Goal: Information Seeking & Learning: Learn about a topic

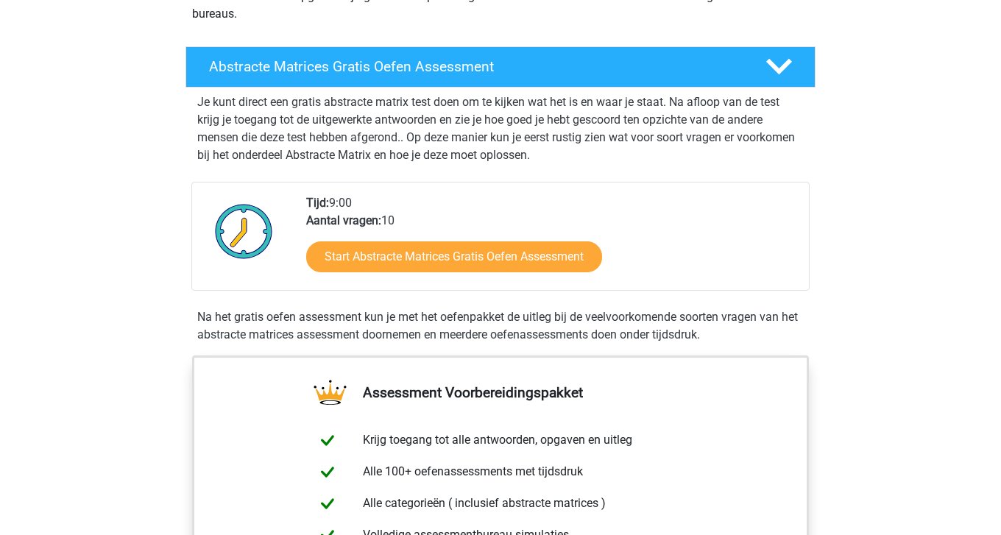
scroll to position [216, 0]
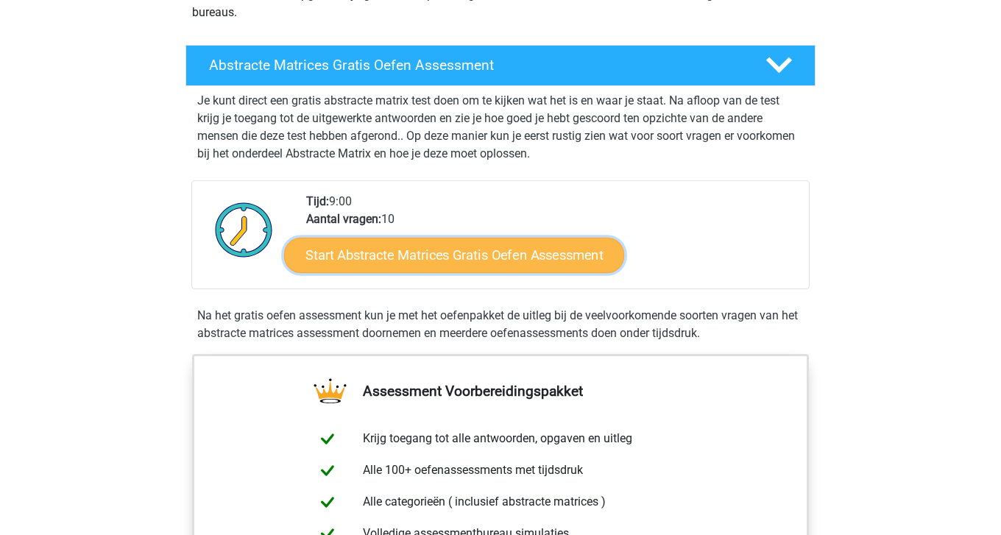
click at [529, 255] on link "Start Abstracte Matrices Gratis Oefen Assessment" at bounding box center [454, 254] width 340 height 35
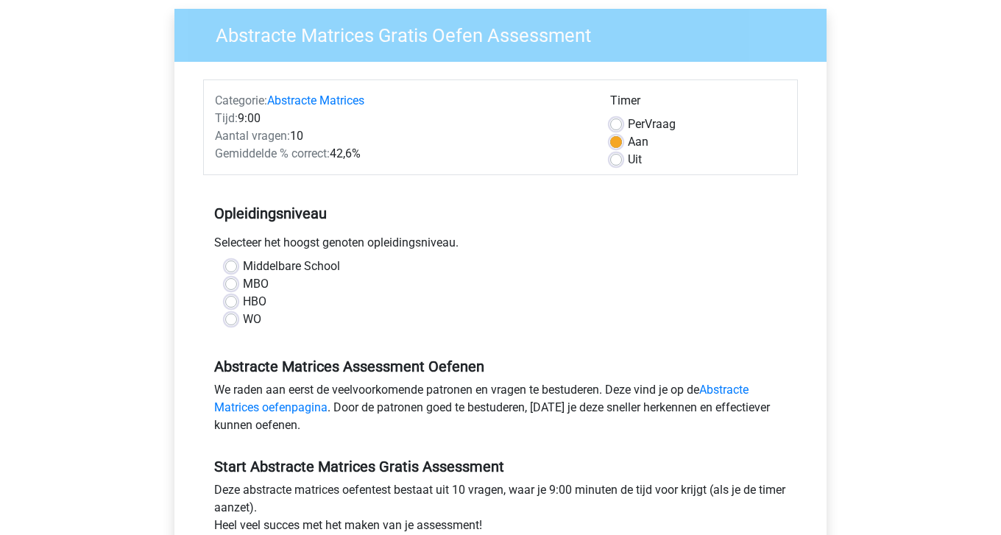
scroll to position [286, 0]
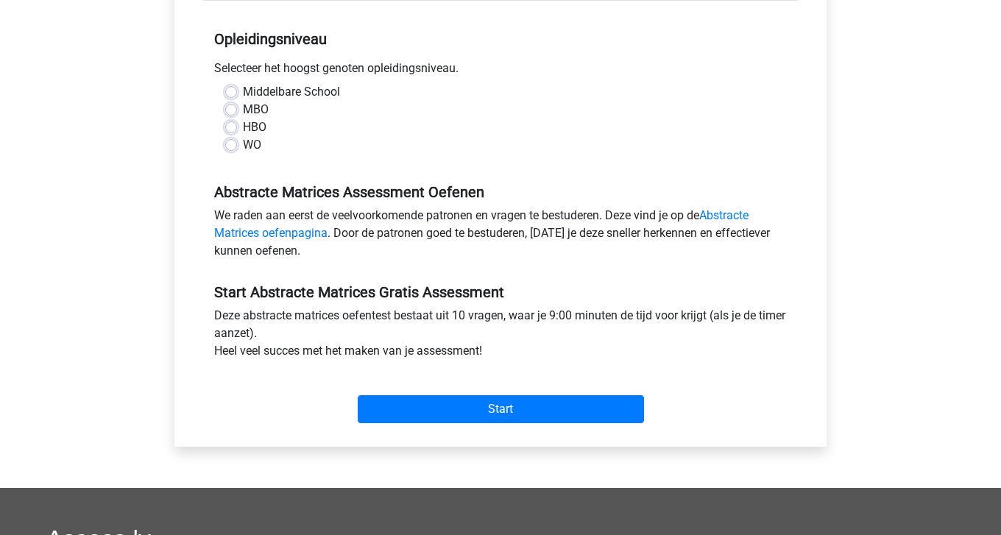
click at [248, 124] on label "HBO" at bounding box center [255, 128] width 24 height 18
click at [237, 124] on input "HBO" at bounding box center [231, 126] width 12 height 15
radio input "true"
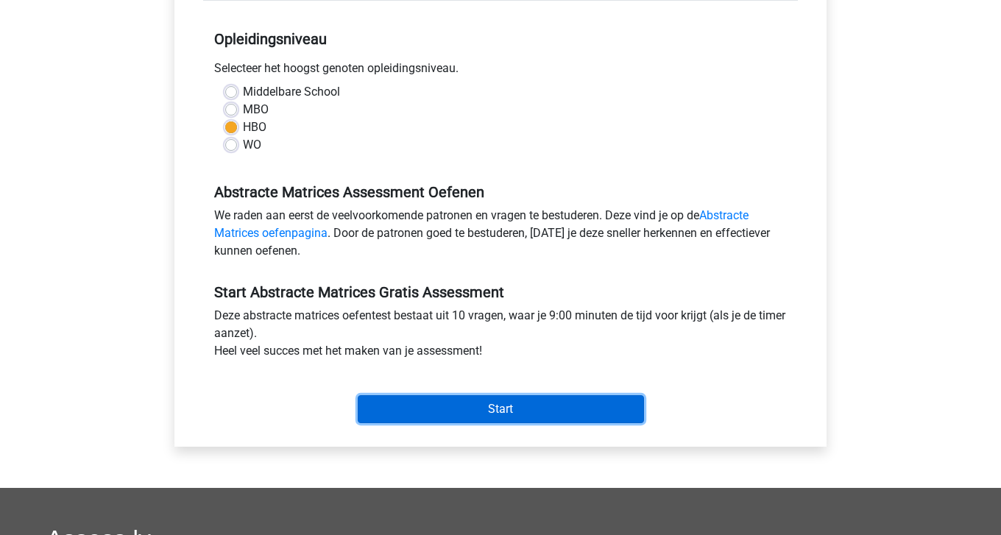
click at [462, 417] on input "Start" at bounding box center [501, 409] width 286 height 28
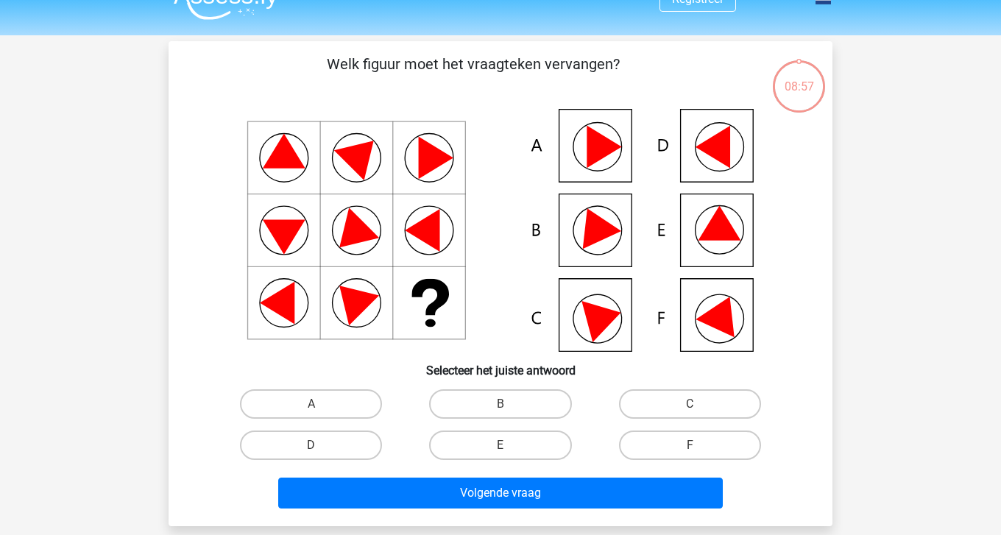
scroll to position [28, 0]
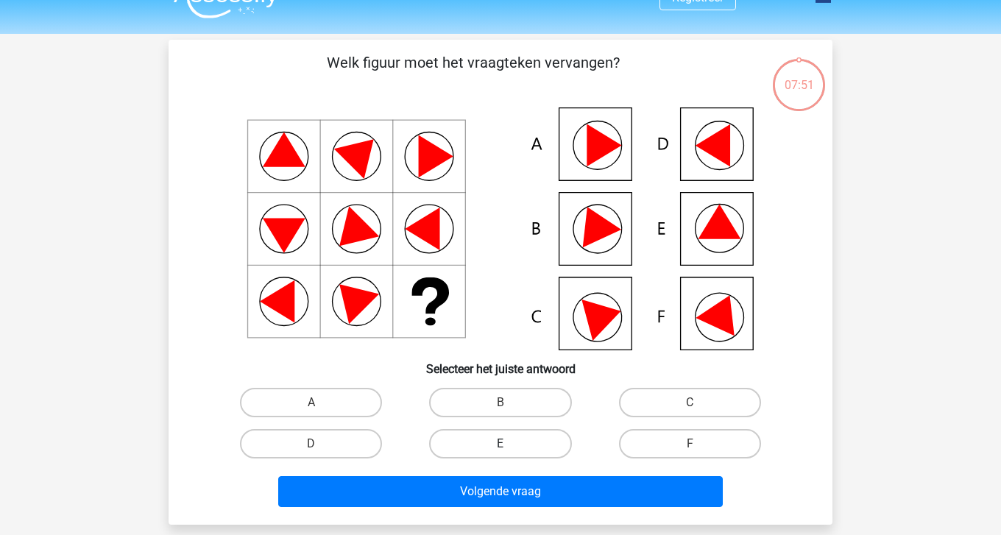
click at [547, 440] on label "E" at bounding box center [500, 443] width 142 height 29
click at [510, 444] on input "E" at bounding box center [506, 449] width 10 height 10
radio input "true"
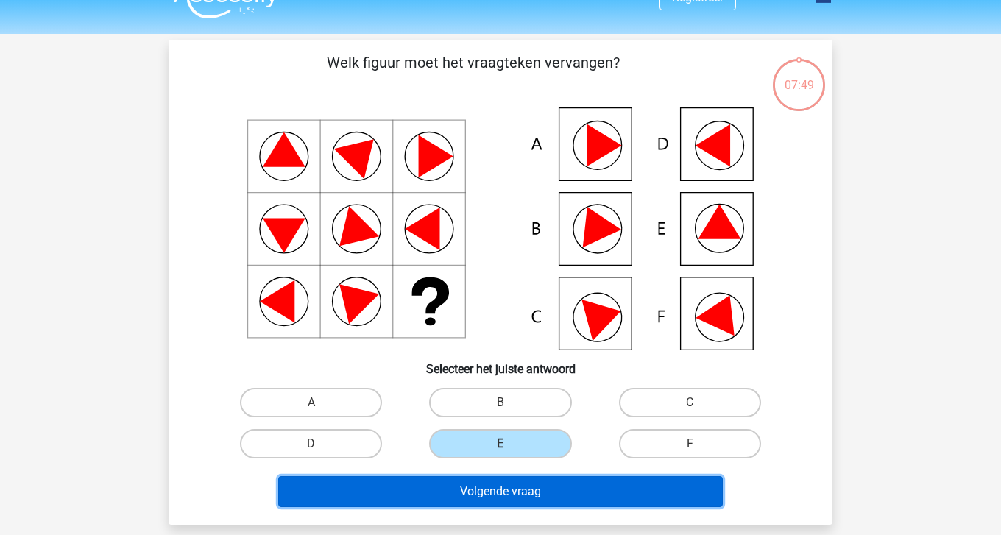
click at [549, 484] on button "Volgende vraag" at bounding box center [500, 491] width 445 height 31
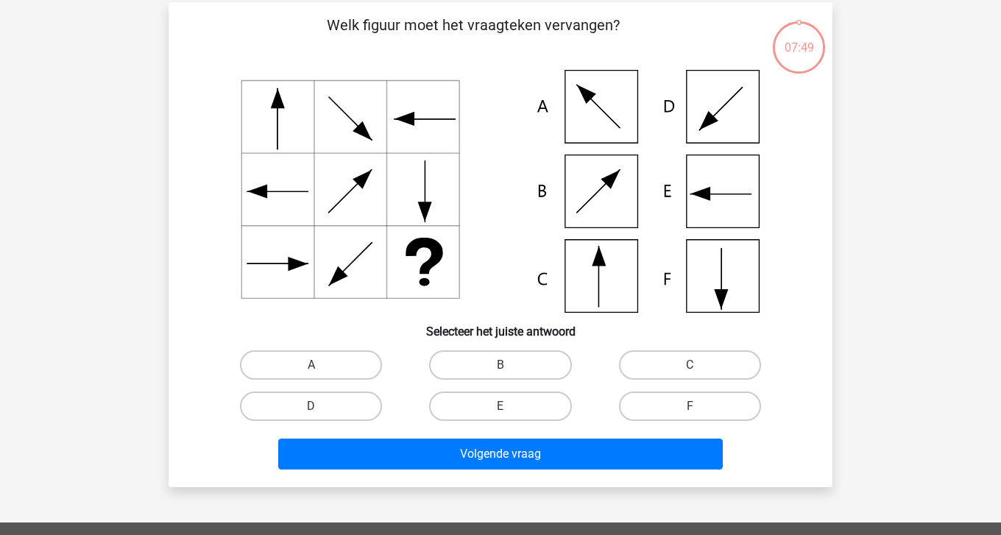
scroll to position [68, 0]
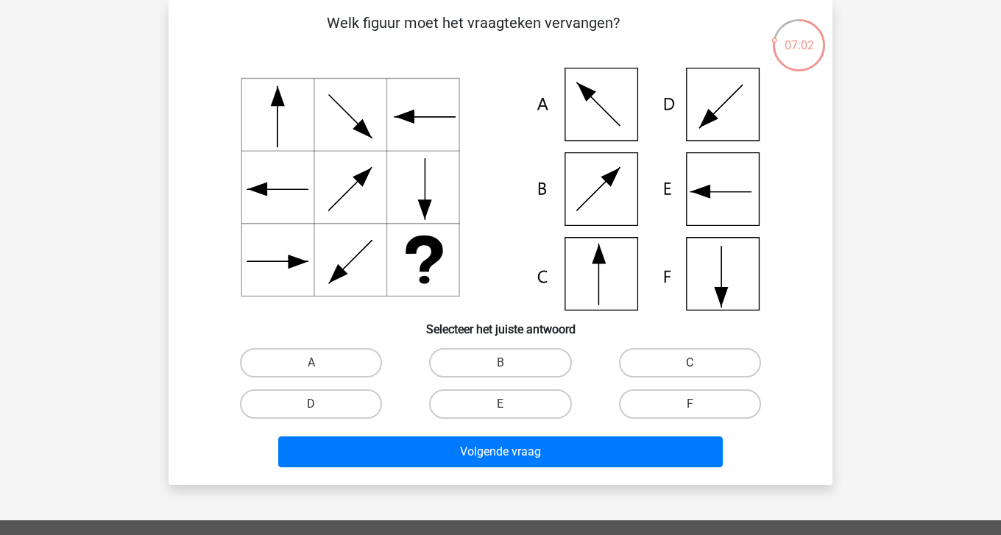
click at [752, 357] on label "C" at bounding box center [690, 362] width 142 height 29
click at [699, 363] on input "C" at bounding box center [695, 368] width 10 height 10
radio input "true"
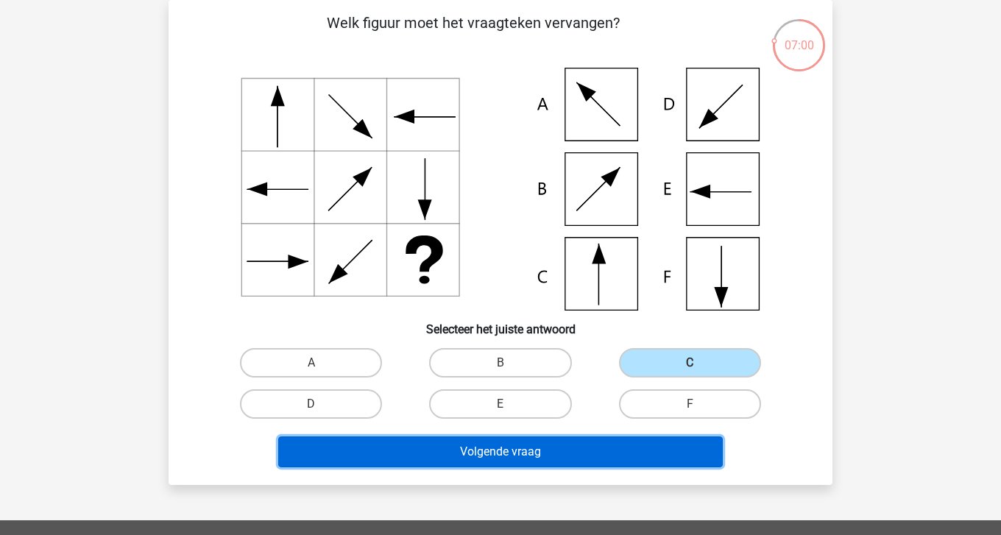
click at [641, 458] on button "Volgende vraag" at bounding box center [500, 452] width 445 height 31
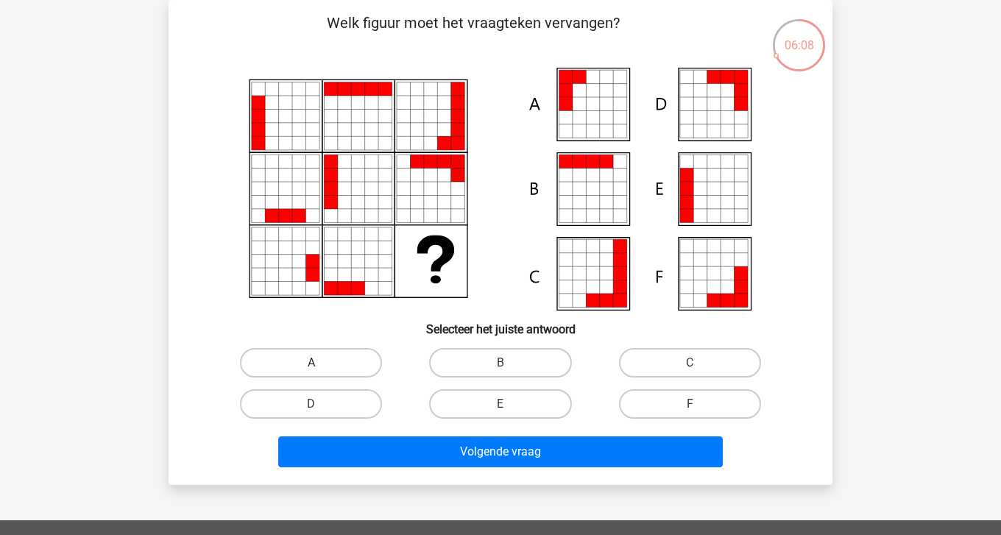
click at [331, 351] on label "A" at bounding box center [311, 362] width 142 height 29
click at [321, 363] on input "A" at bounding box center [316, 368] width 10 height 10
radio input "true"
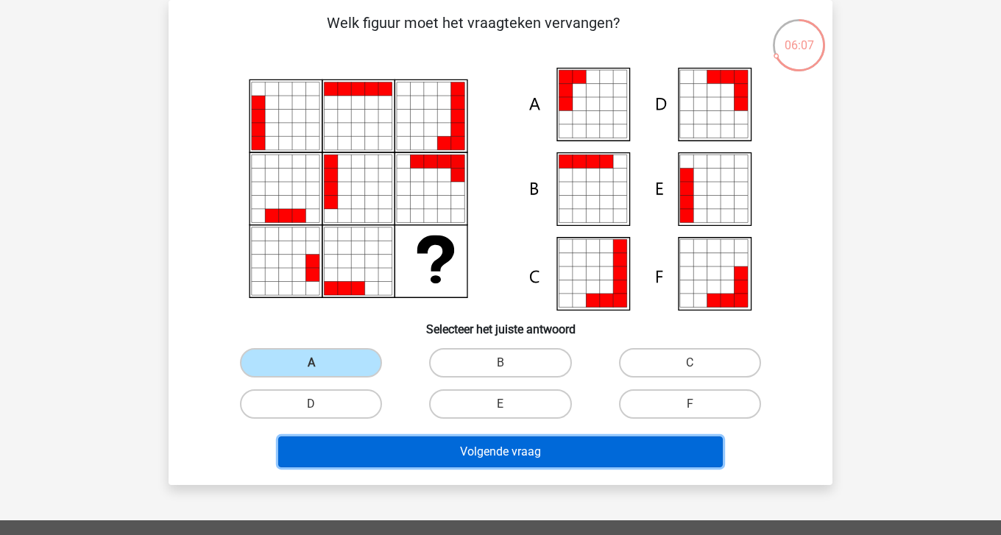
click at [419, 463] on button "Volgende vraag" at bounding box center [500, 452] width 445 height 31
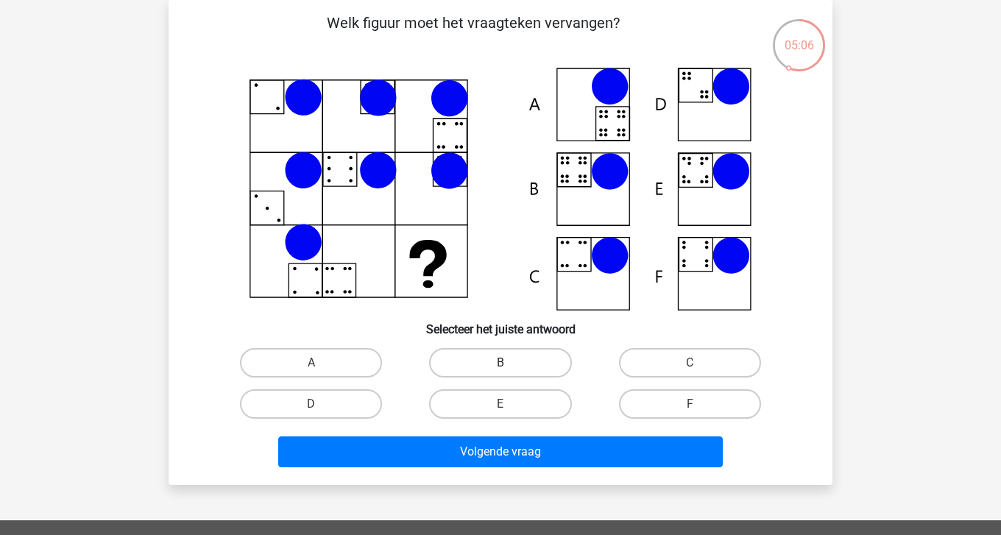
click at [507, 358] on label "B" at bounding box center [500, 362] width 142 height 29
click at [507, 363] on input "B" at bounding box center [506, 368] width 10 height 10
radio input "true"
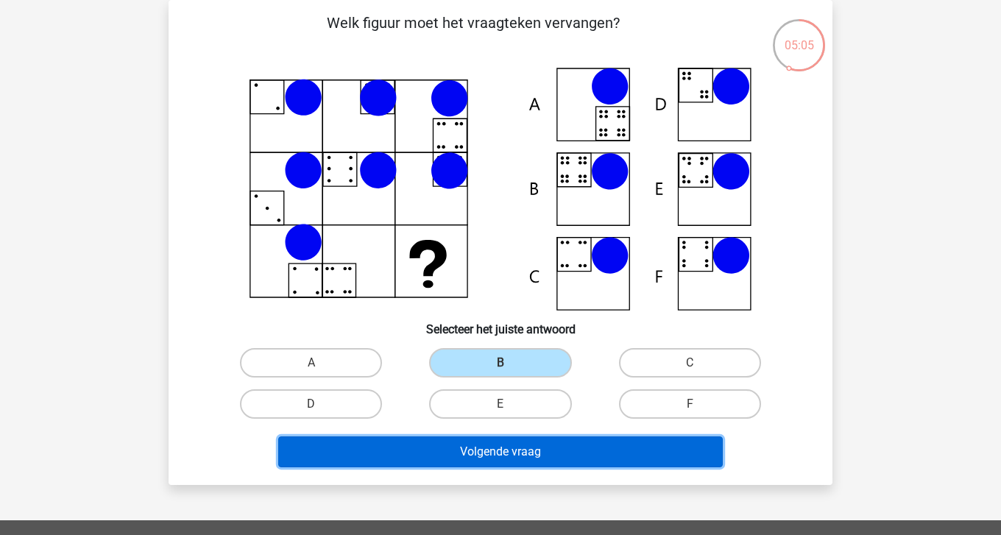
click at [510, 454] on button "Volgende vraag" at bounding box center [500, 452] width 445 height 31
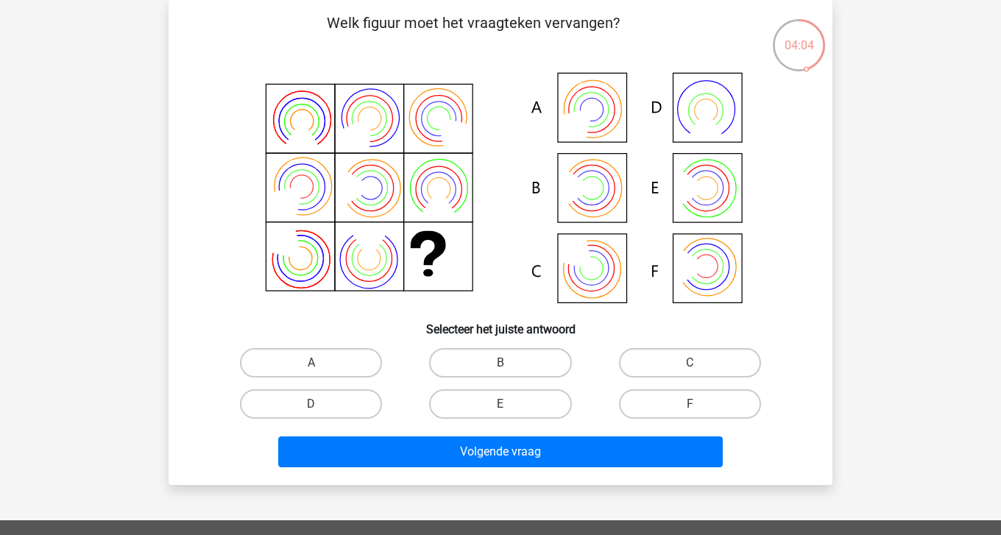
click at [604, 207] on icon at bounding box center [500, 189] width 593 height 243
click at [529, 364] on label "B" at bounding box center [500, 362] width 142 height 29
click at [510, 364] on input "B" at bounding box center [506, 368] width 10 height 10
radio input "true"
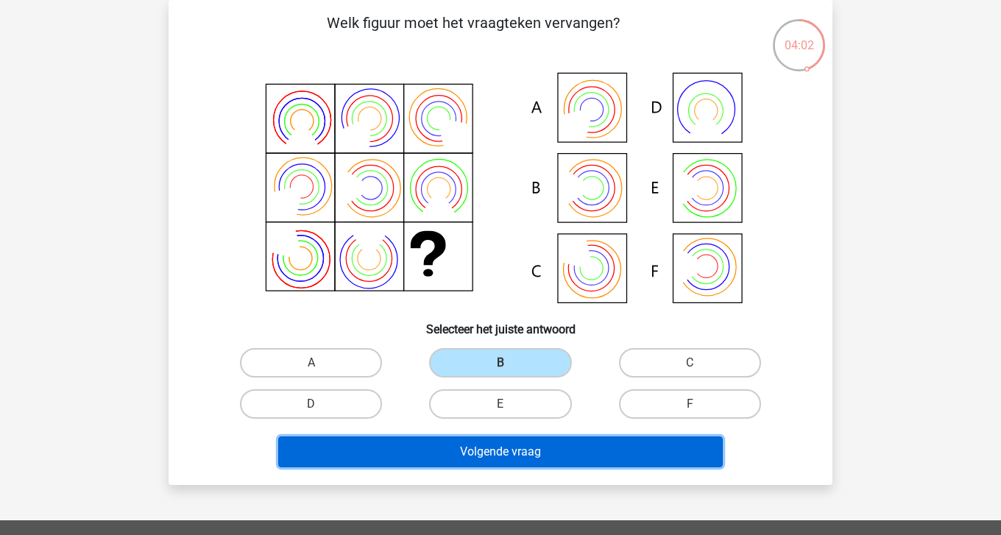
click at [532, 447] on button "Volgende vraag" at bounding box center [500, 452] width 445 height 31
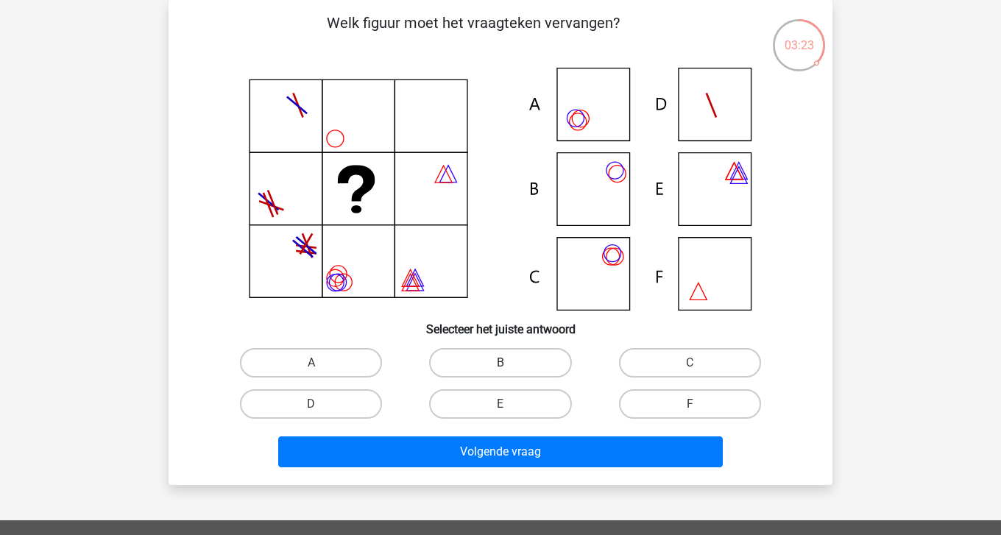
click at [513, 356] on label "B" at bounding box center [500, 362] width 142 height 29
click at [510, 363] on input "B" at bounding box center [506, 368] width 10 height 10
radio input "true"
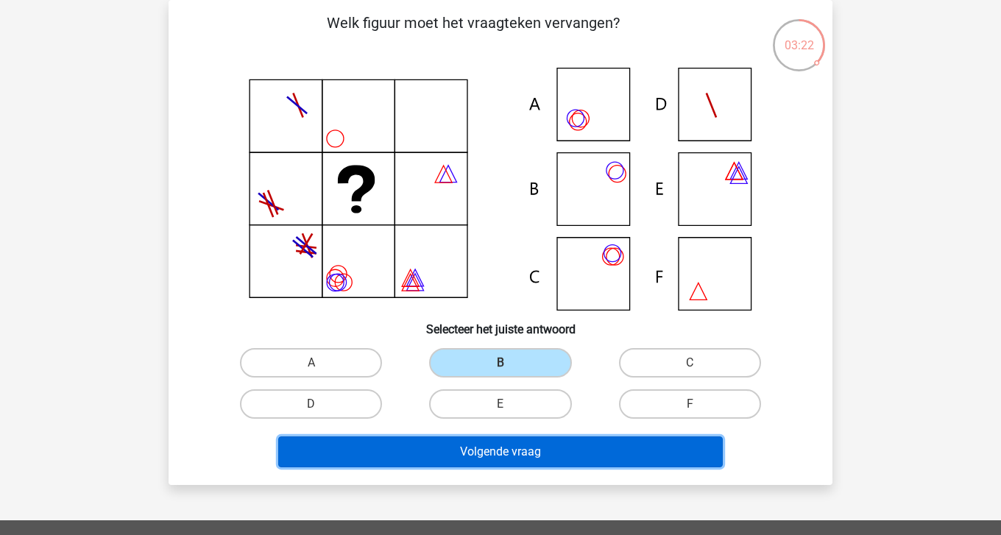
click at [521, 451] on button "Volgende vraag" at bounding box center [500, 452] width 445 height 31
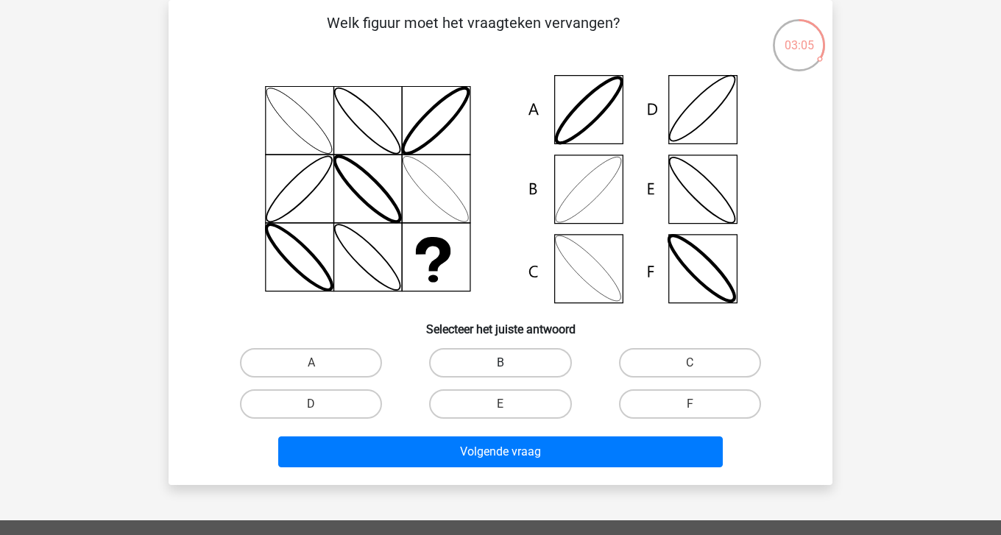
click at [519, 368] on label "B" at bounding box center [500, 362] width 142 height 29
click at [510, 368] on input "B" at bounding box center [506, 368] width 10 height 10
radio input "true"
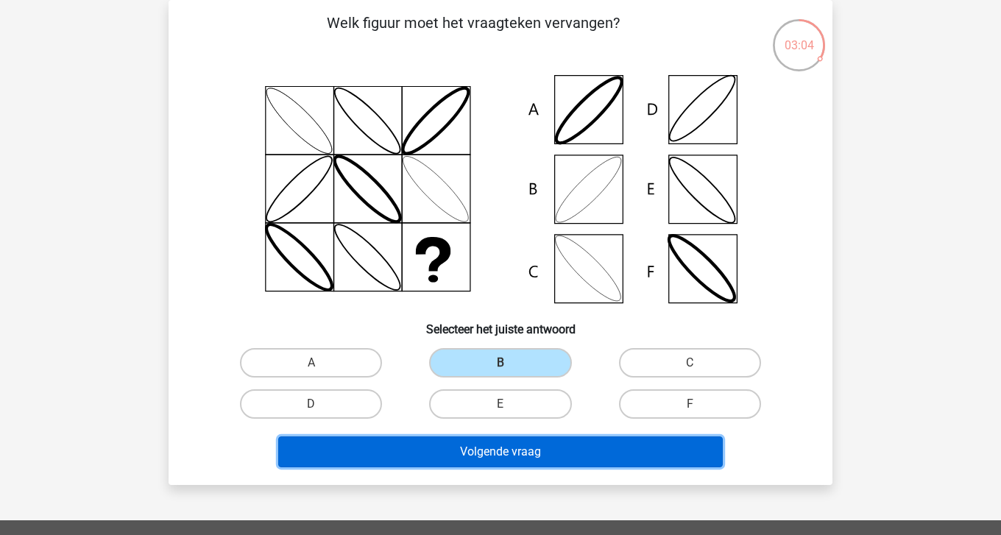
click at [517, 451] on button "Volgende vraag" at bounding box center [500, 452] width 445 height 31
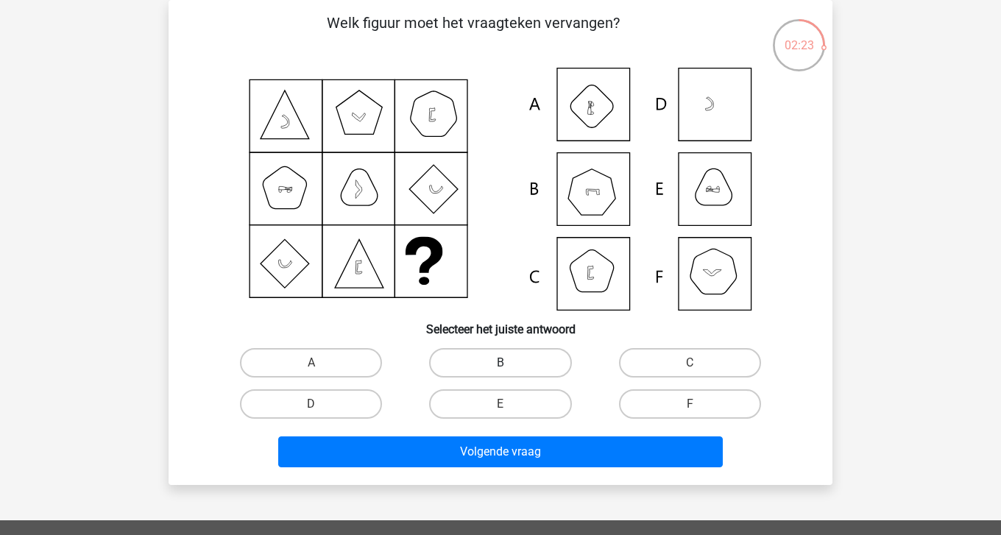
click at [532, 367] on label "B" at bounding box center [500, 362] width 142 height 29
click at [510, 367] on input "B" at bounding box center [506, 368] width 10 height 10
radio input "true"
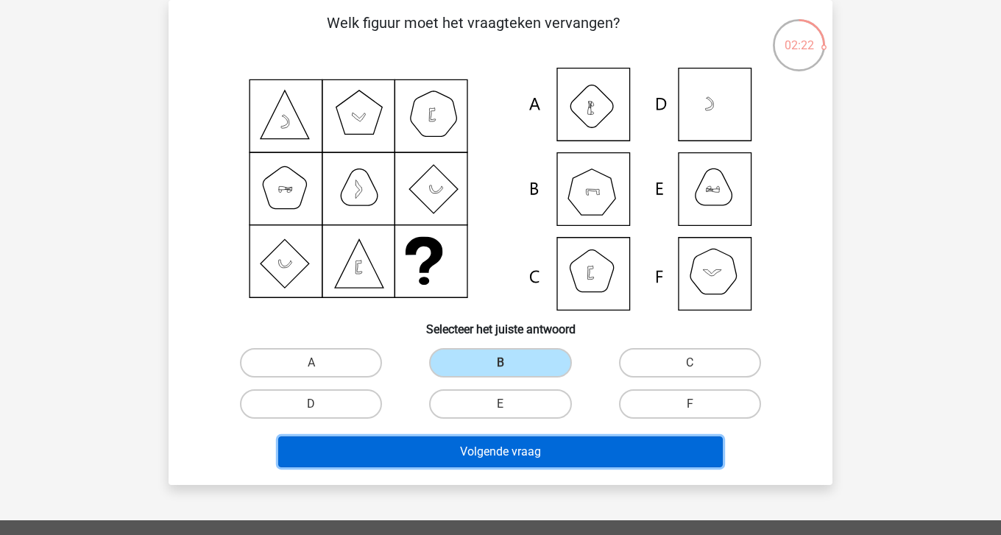
click at [530, 451] on button "Volgende vraag" at bounding box center [500, 452] width 445 height 31
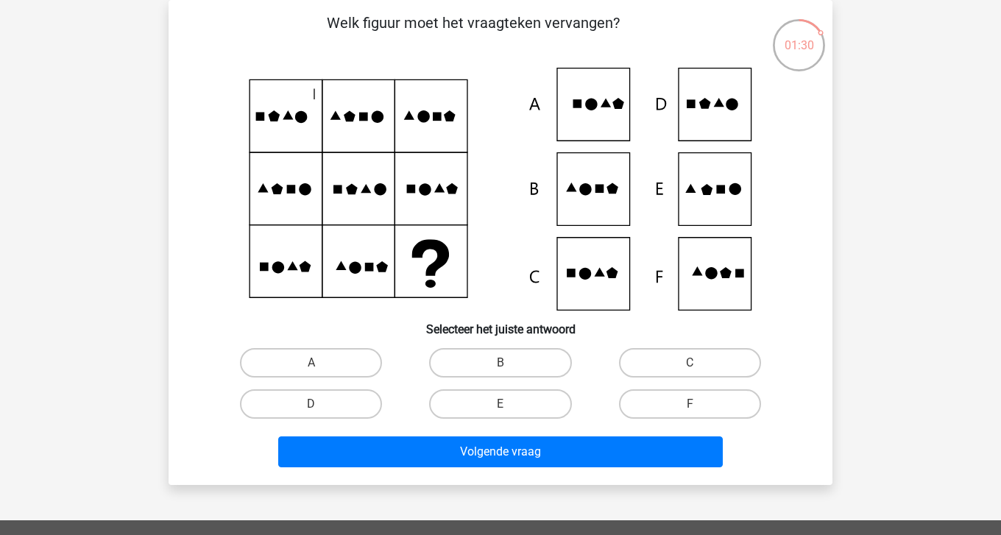
click at [703, 107] on icon at bounding box center [705, 103] width 12 height 11
click at [534, 405] on label "E" at bounding box center [500, 403] width 142 height 29
click at [510, 405] on input "E" at bounding box center [506, 409] width 10 height 10
radio input "true"
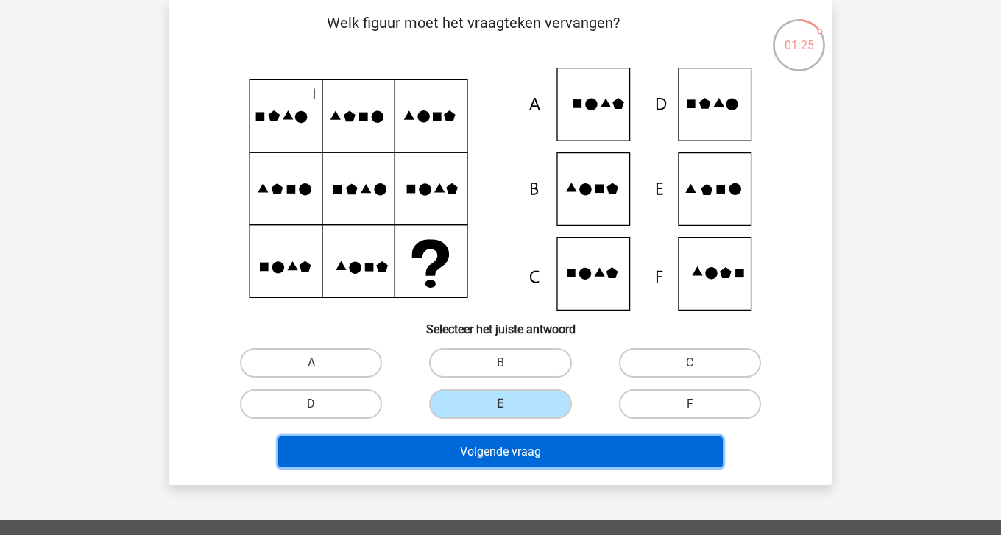
click at [535, 462] on button "Volgende vraag" at bounding box center [500, 452] width 445 height 31
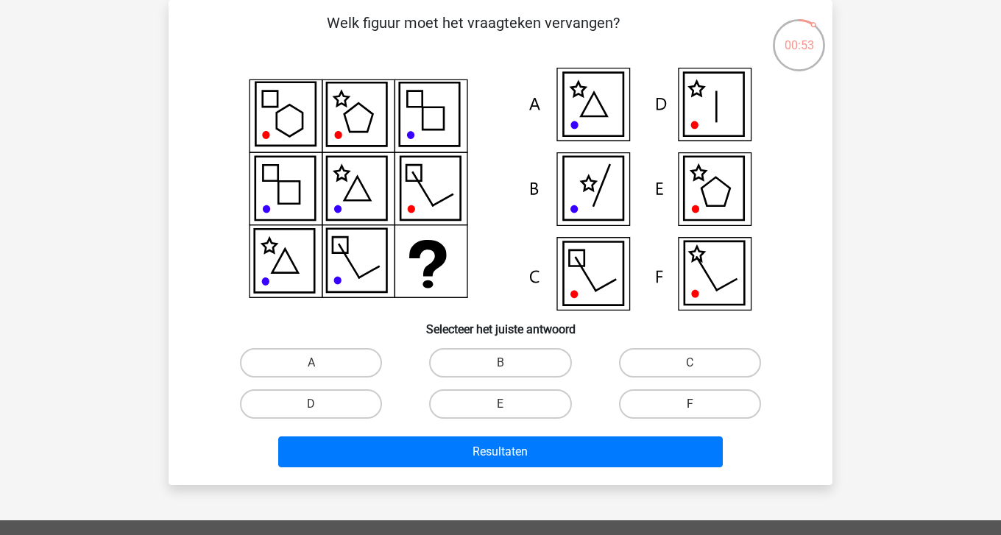
click at [659, 402] on label "F" at bounding box center [690, 403] width 142 height 29
click at [690, 404] on input "F" at bounding box center [695, 409] width 10 height 10
radio input "true"
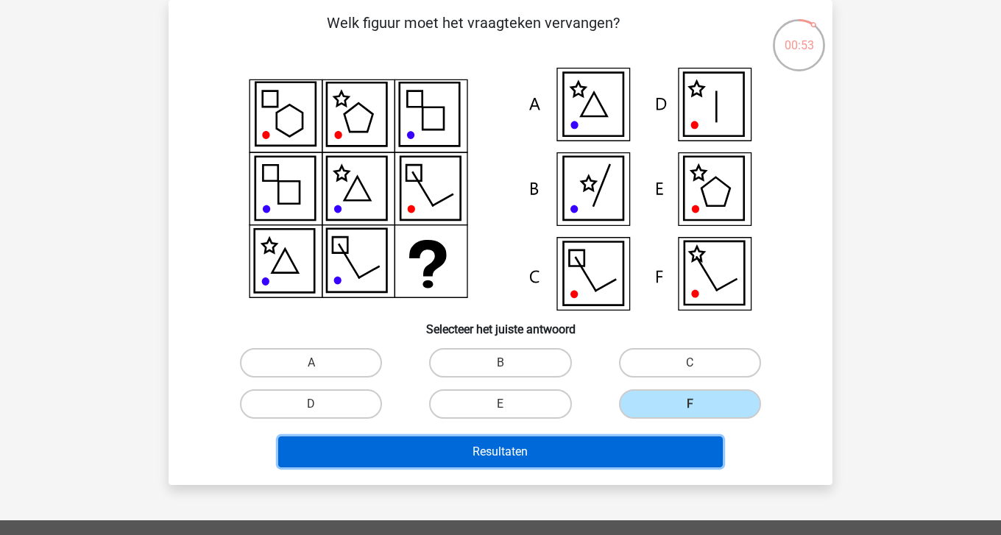
click at [648, 443] on button "Resultaten" at bounding box center [500, 452] width 445 height 31
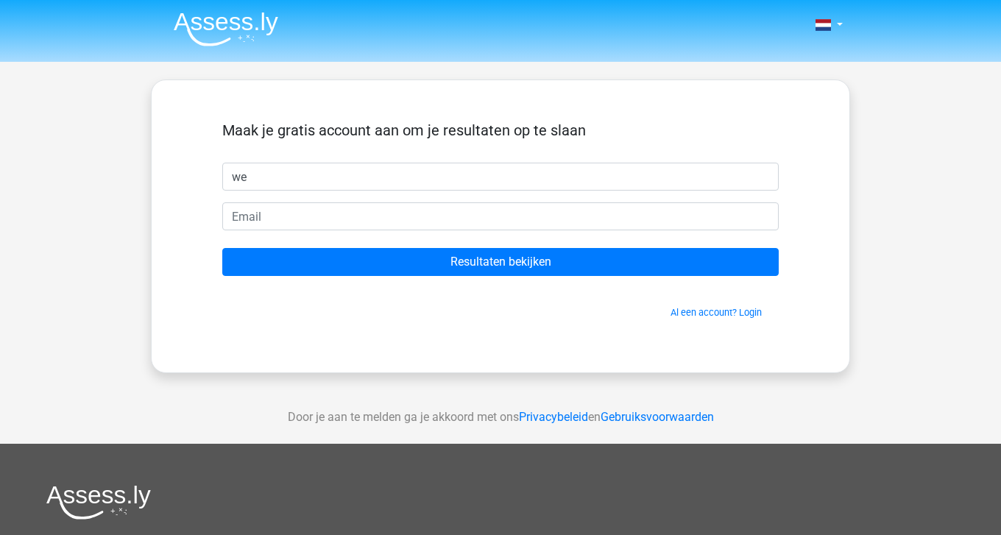
type input "w"
type input "testie"
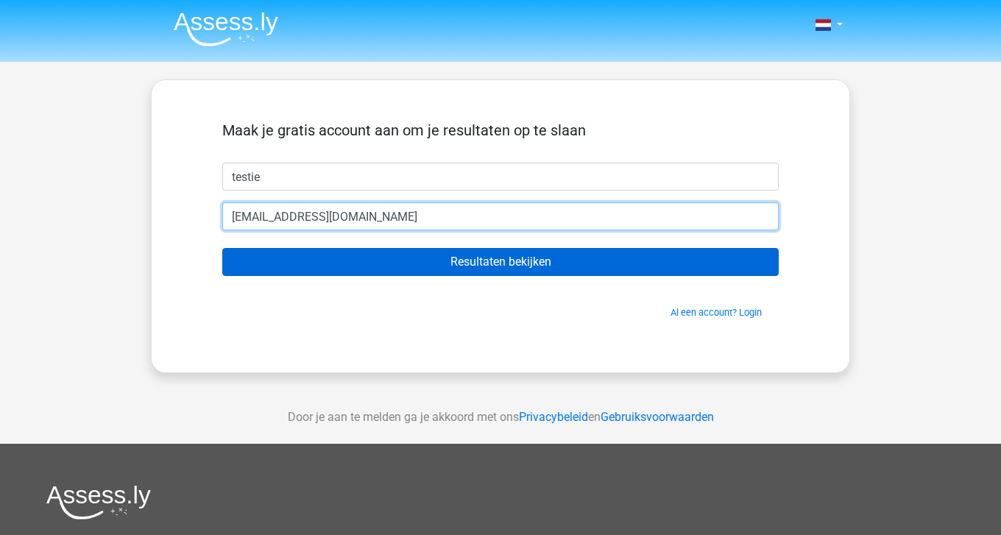
type input "[EMAIL_ADDRESS][DOMAIN_NAME]"
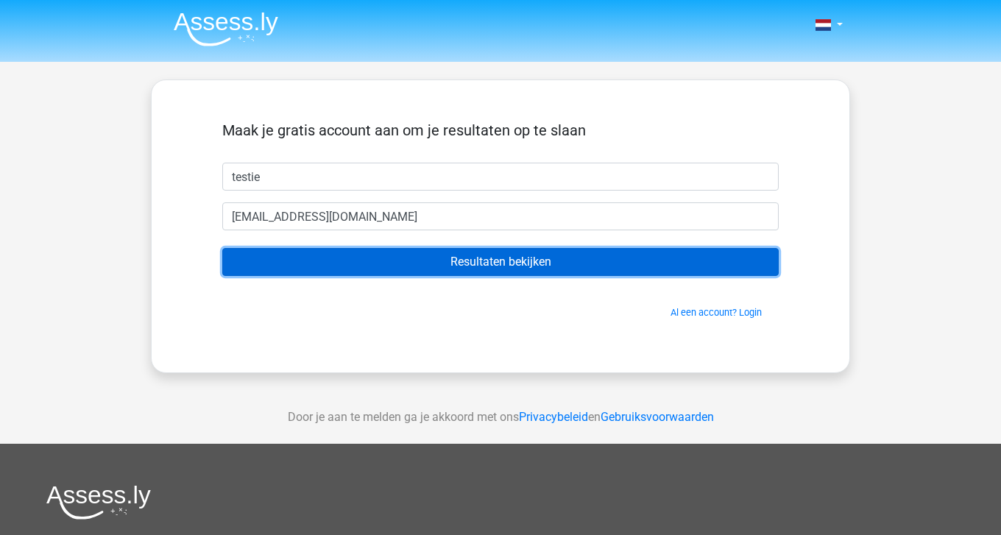
click at [616, 269] on input "Resultaten bekijken" at bounding box center [500, 262] width 557 height 28
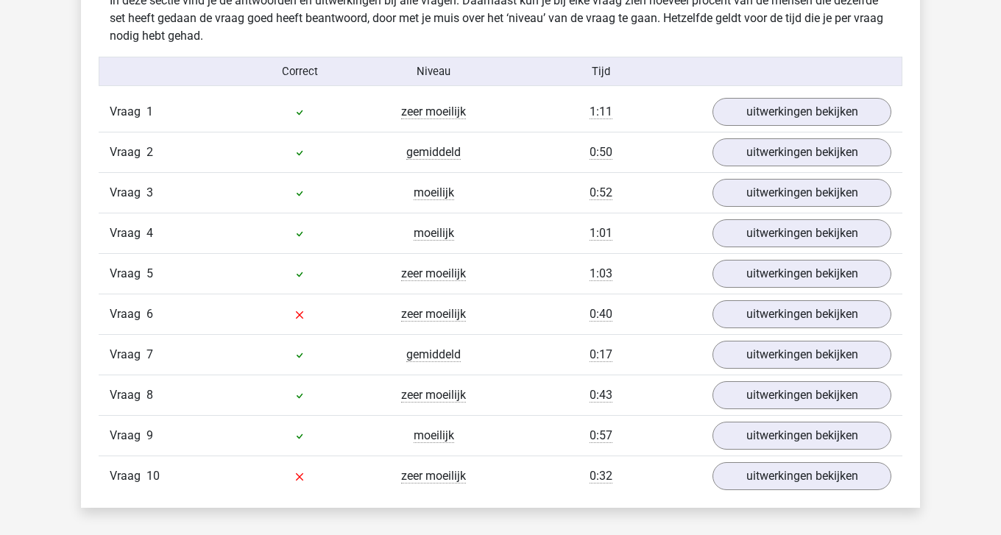
scroll to position [1179, 0]
click at [817, 120] on link "uitwerkingen bekijken" at bounding box center [801, 111] width 205 height 32
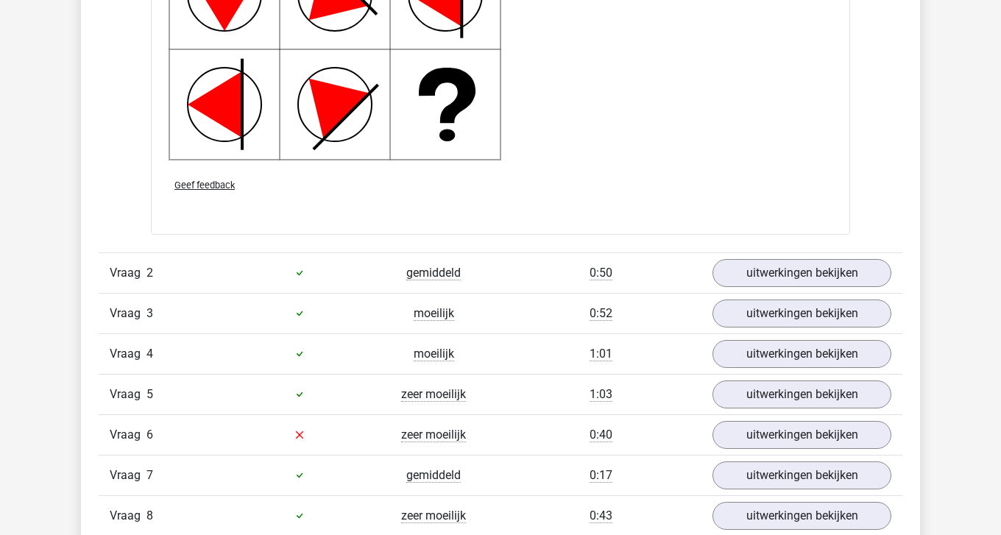
scroll to position [2032, 0]
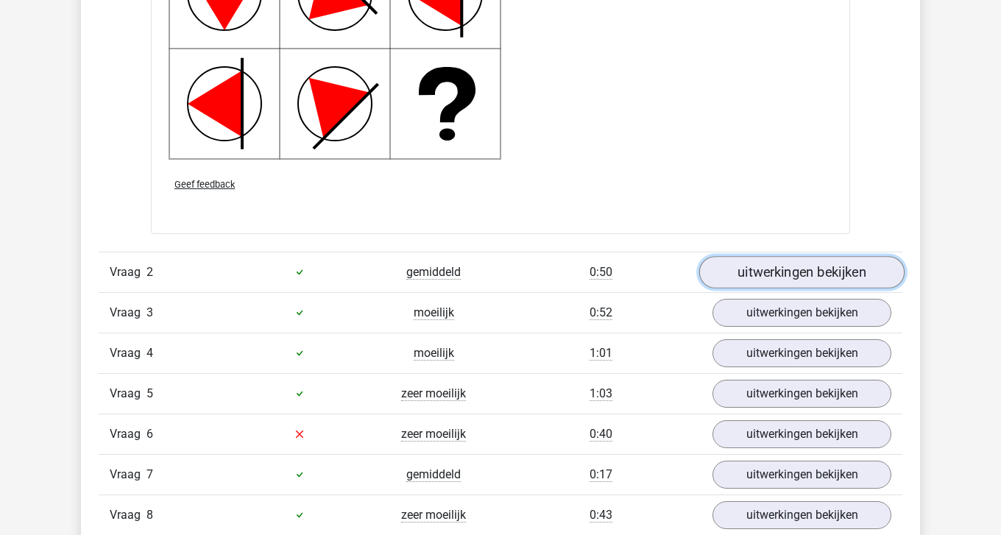
click at [853, 267] on link "uitwerkingen bekijken" at bounding box center [801, 272] width 205 height 32
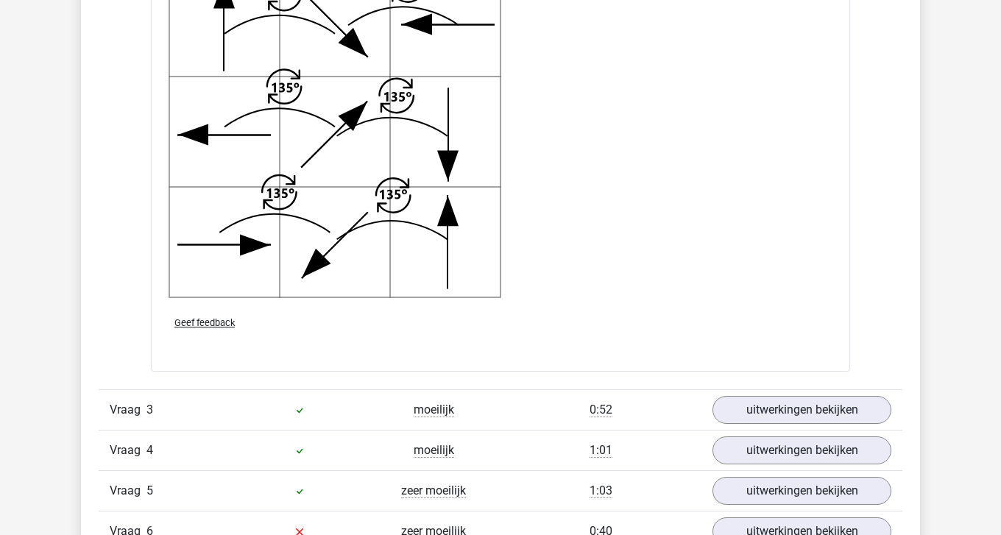
scroll to position [3095, 0]
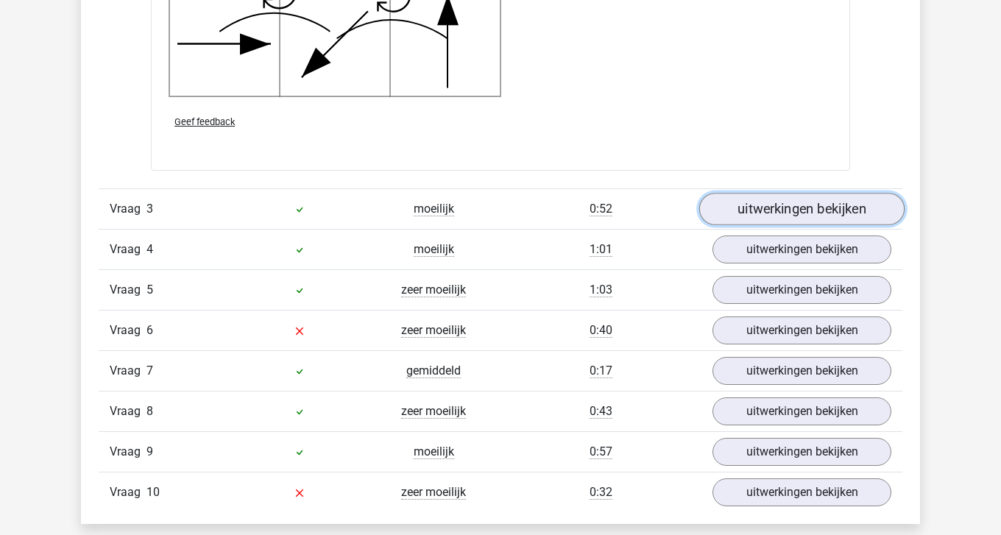
click at [814, 206] on link "uitwerkingen bekijken" at bounding box center [801, 209] width 205 height 32
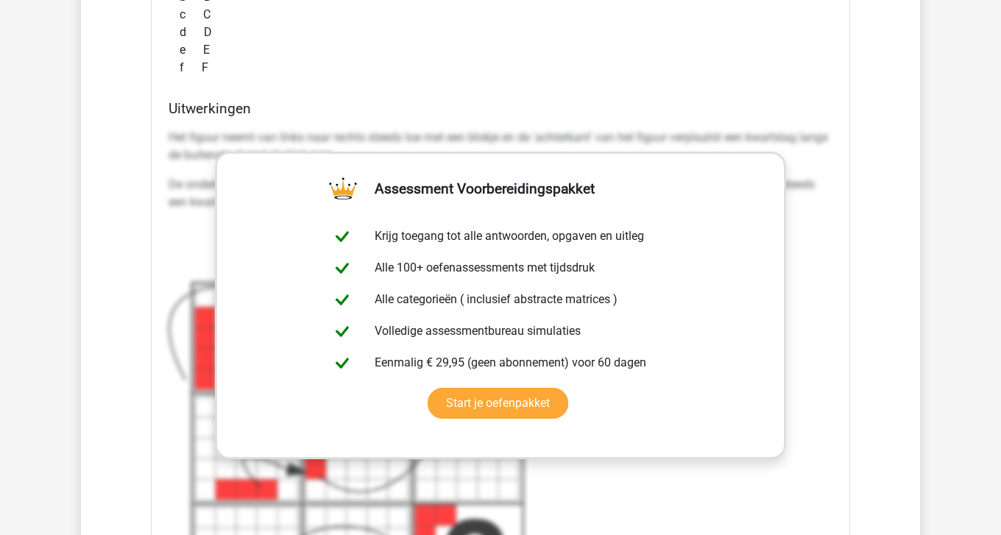
scroll to position [3665, 0]
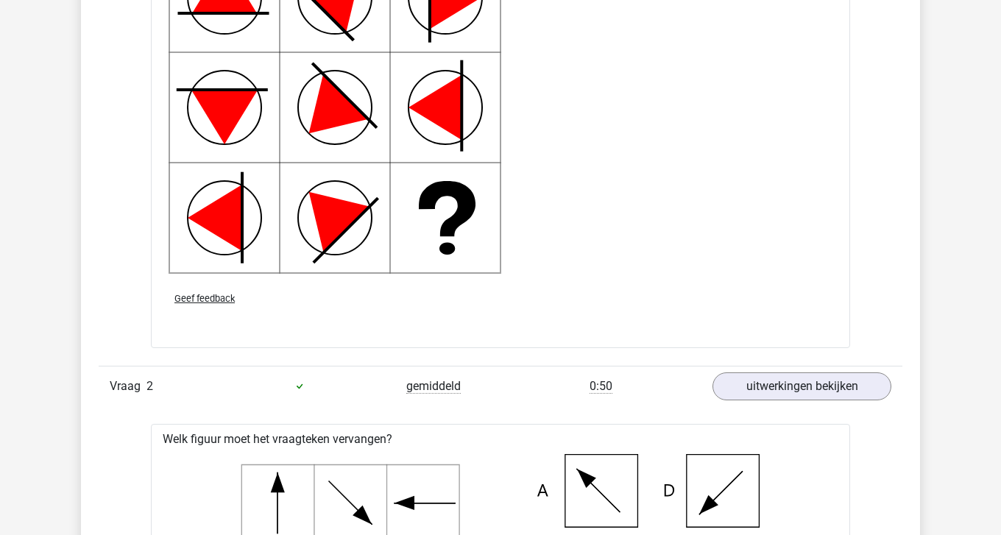
scroll to position [2098, 0]
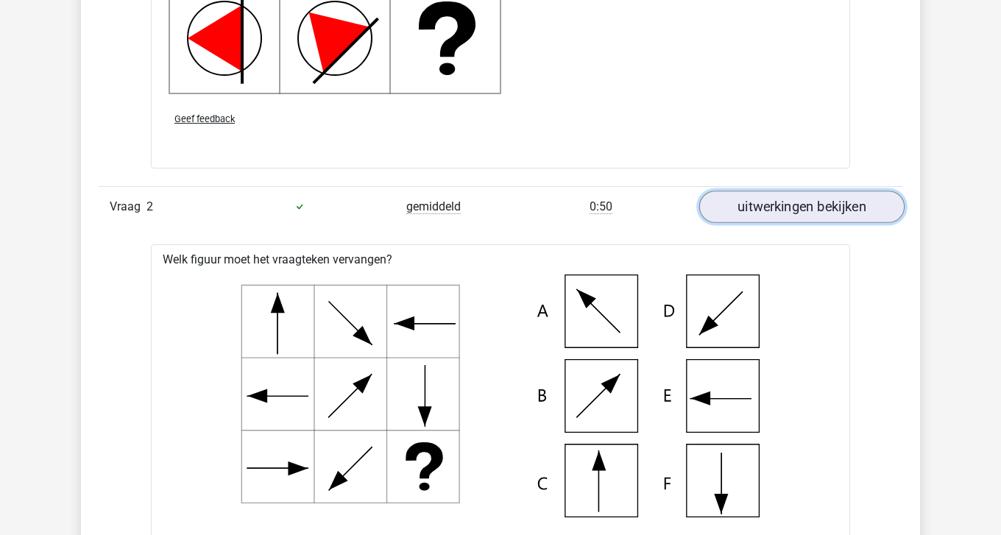
click at [794, 208] on link "uitwerkingen bekijken" at bounding box center [801, 207] width 205 height 32
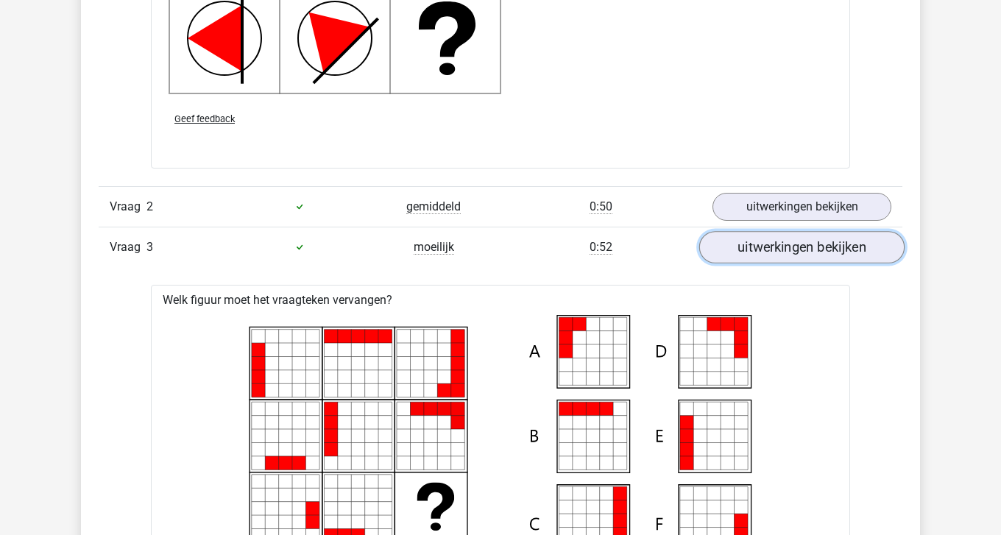
click at [826, 255] on link "uitwerkingen bekijken" at bounding box center [801, 247] width 205 height 32
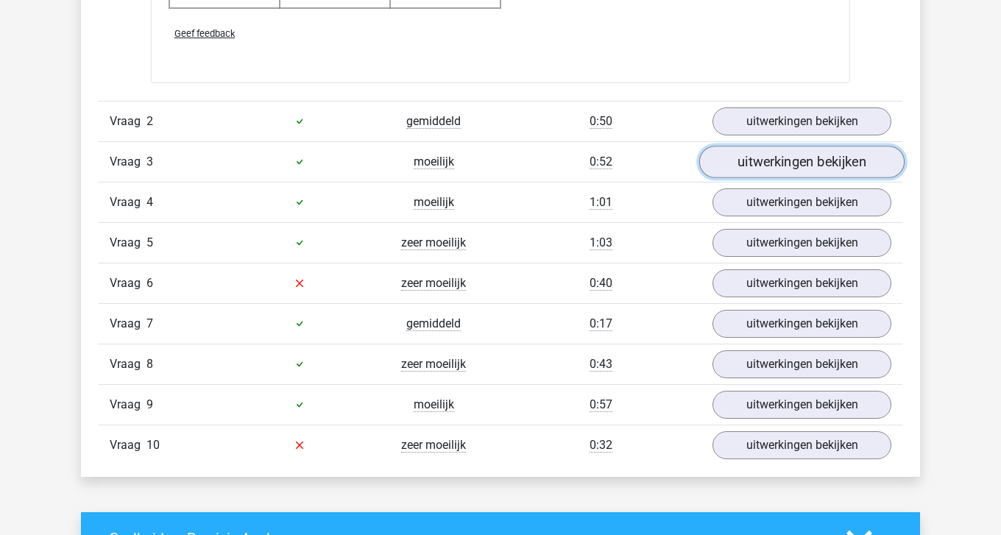
scroll to position [2189, 0]
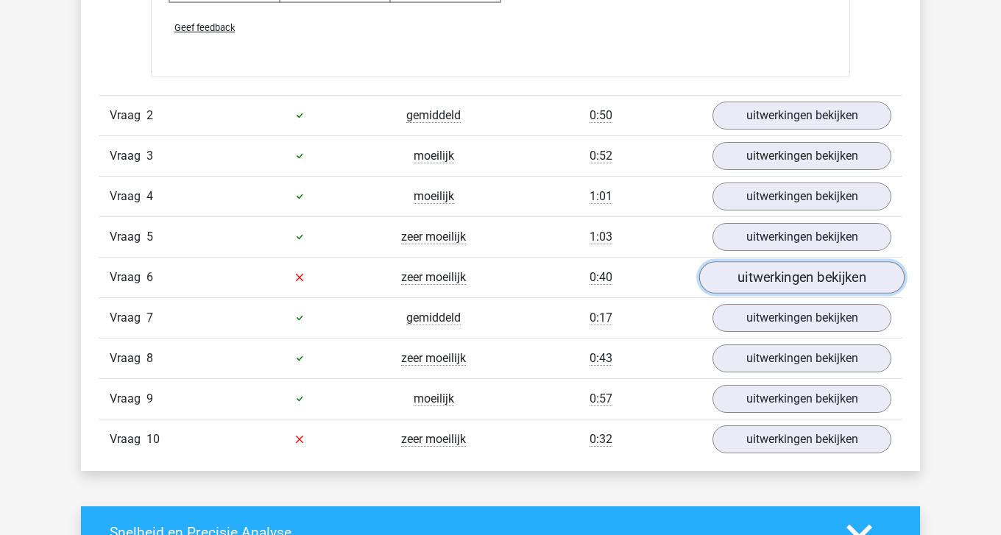
click at [828, 281] on link "uitwerkingen bekijken" at bounding box center [801, 277] width 205 height 32
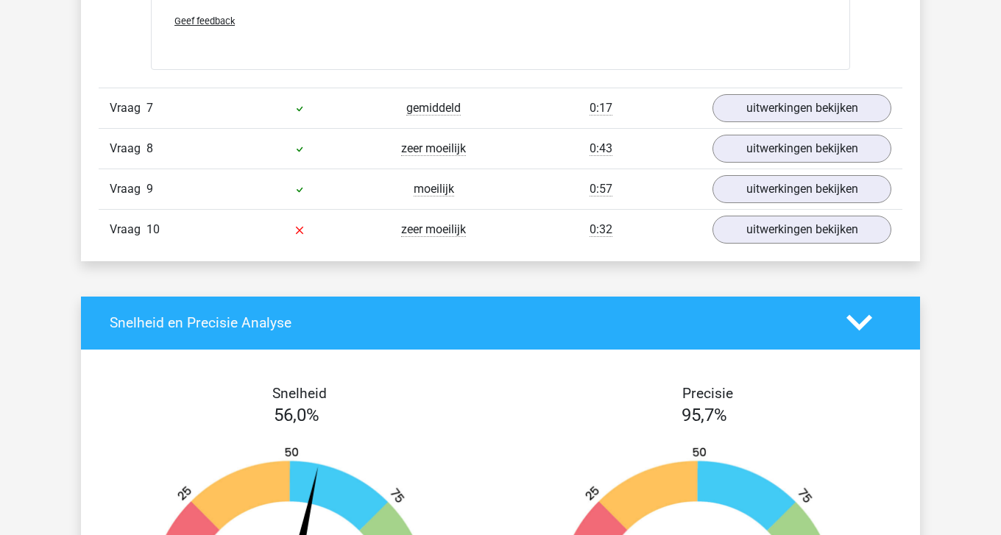
scroll to position [3011, 0]
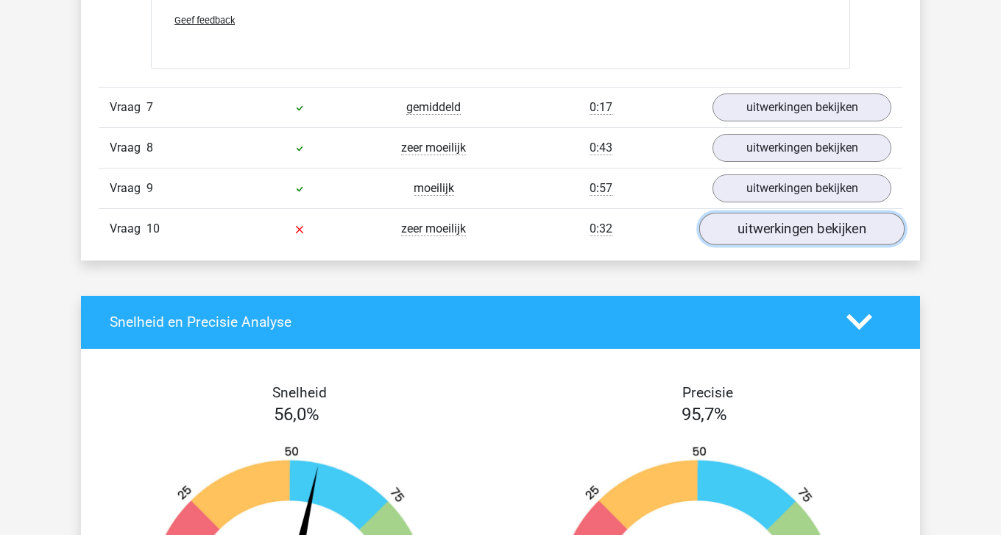
click at [829, 227] on link "uitwerkingen bekijken" at bounding box center [801, 229] width 205 height 32
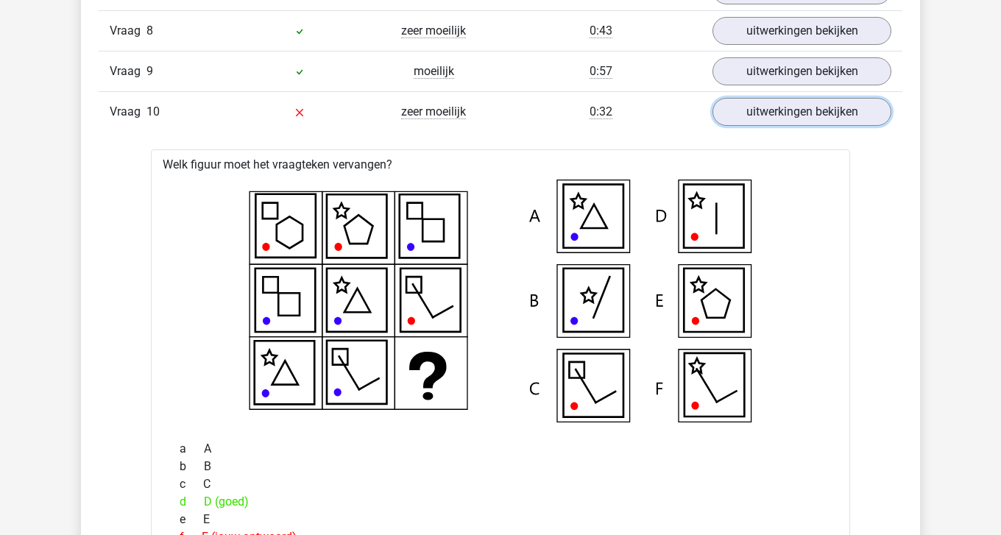
scroll to position [2936, 0]
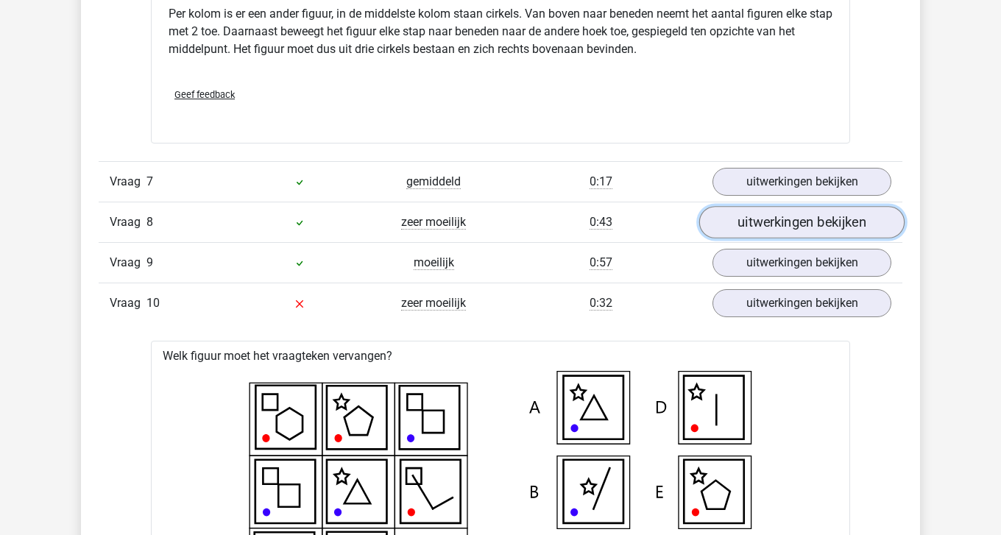
click at [813, 228] on link "uitwerkingen bekijken" at bounding box center [801, 222] width 205 height 32
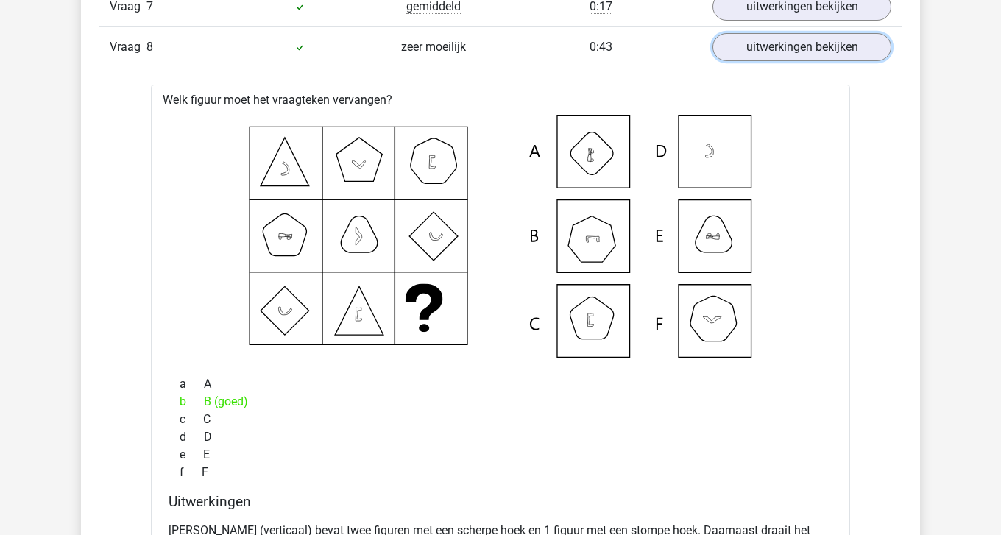
scroll to position [3109, 0]
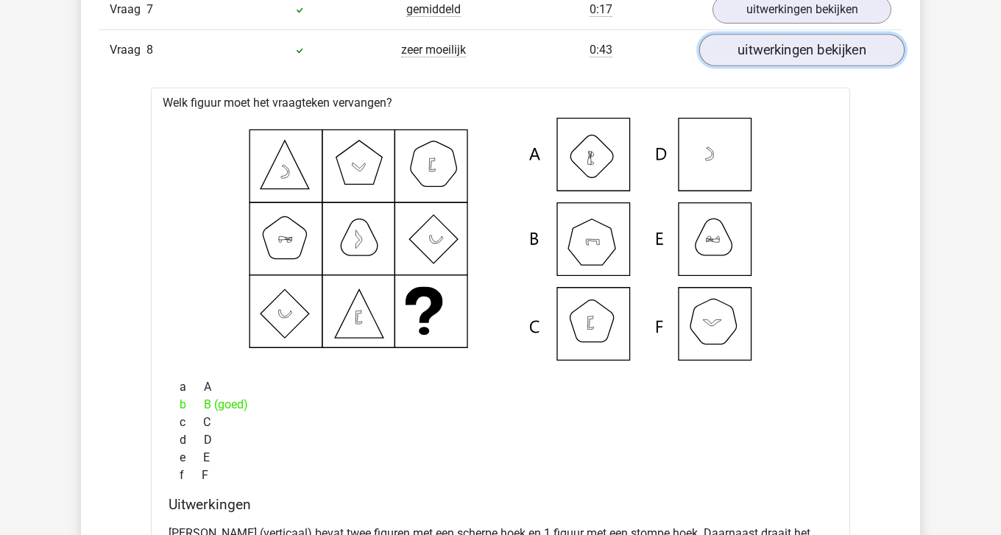
click at [763, 52] on link "uitwerkingen bekijken" at bounding box center [801, 50] width 205 height 32
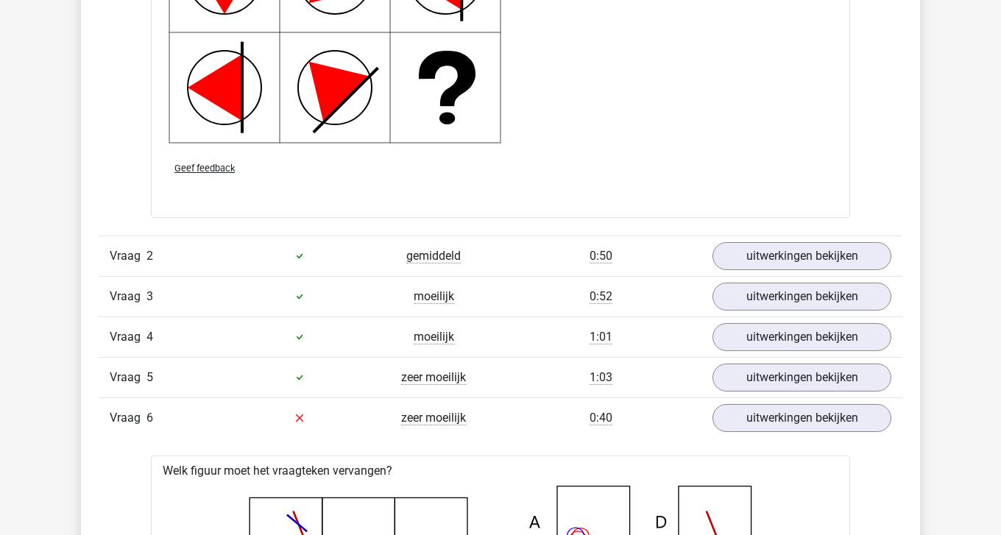
scroll to position [2050, 0]
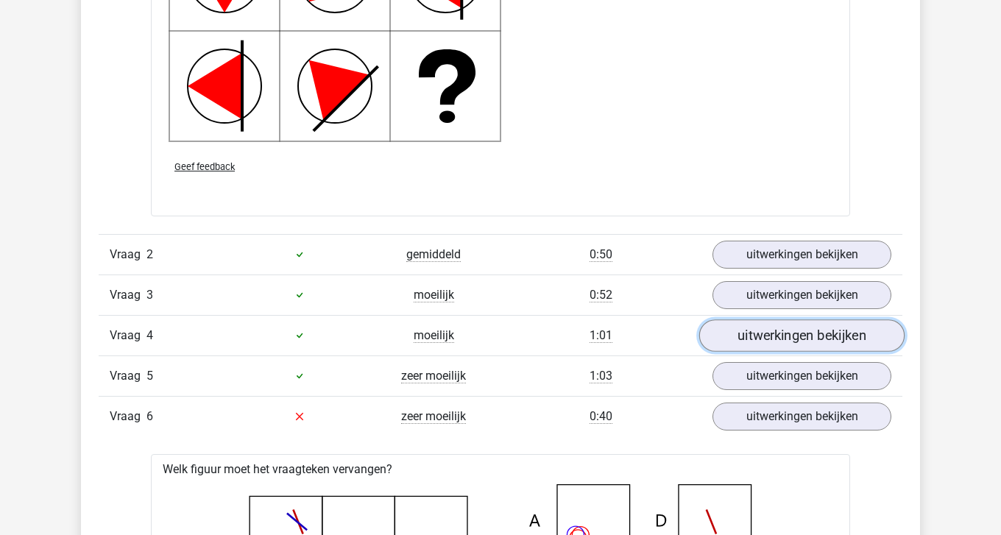
click at [772, 339] on link "uitwerkingen bekijken" at bounding box center [801, 336] width 205 height 32
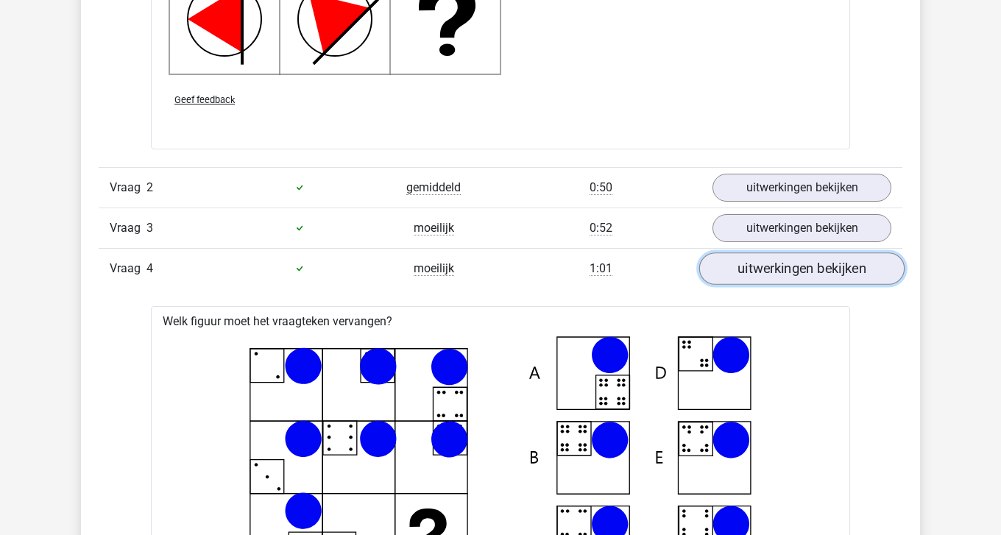
scroll to position [2107, 0]
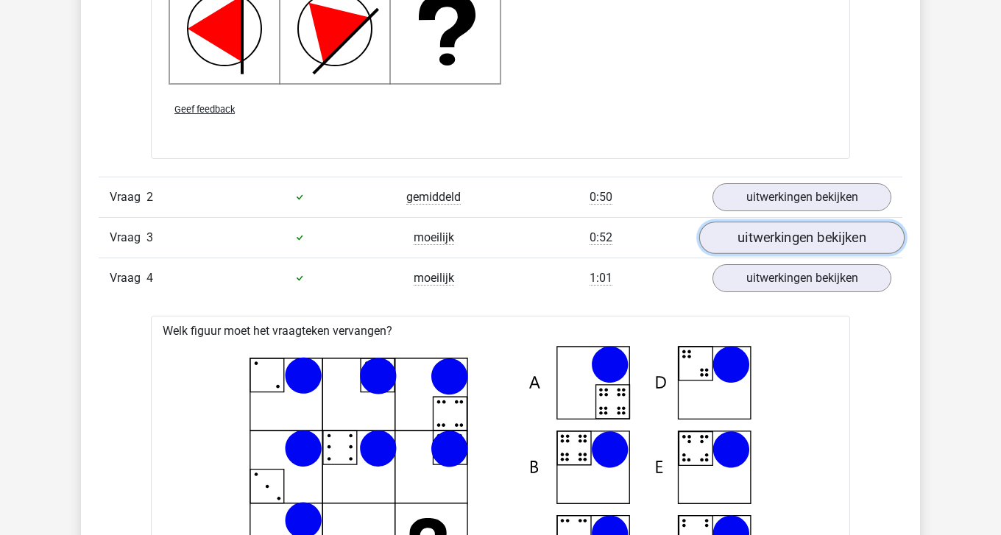
click at [778, 229] on link "uitwerkingen bekijken" at bounding box center [801, 238] width 205 height 32
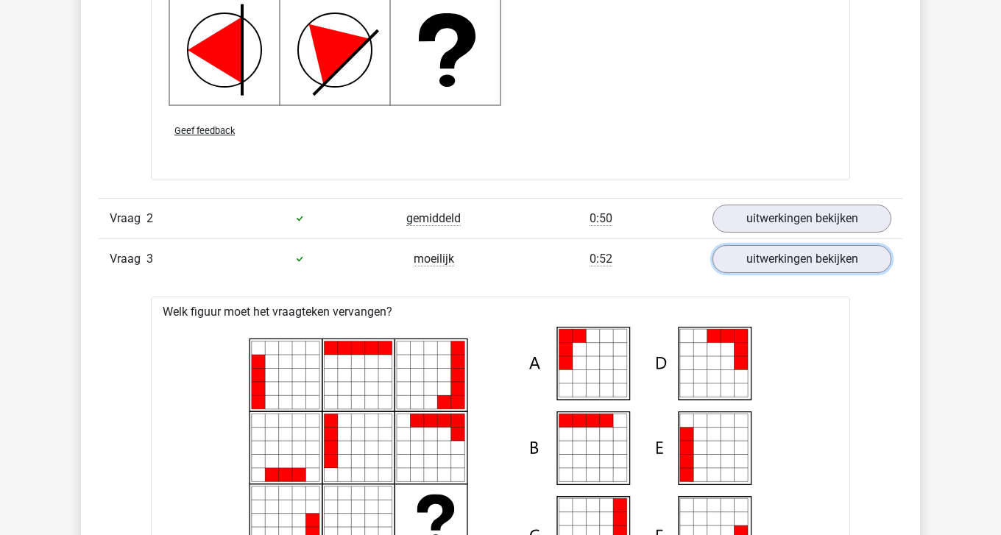
scroll to position [2084, 0]
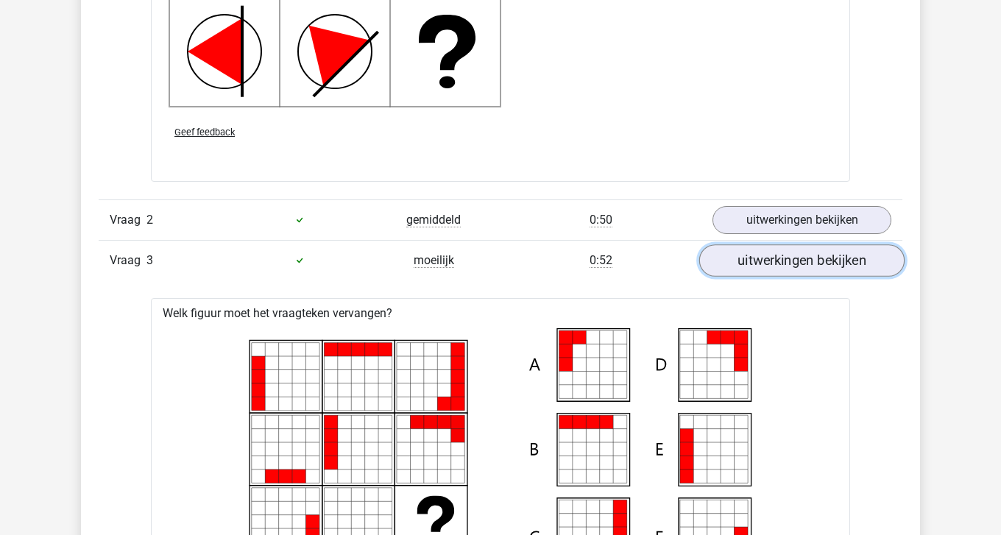
click at [821, 258] on link "uitwerkingen bekijken" at bounding box center [801, 260] width 205 height 32
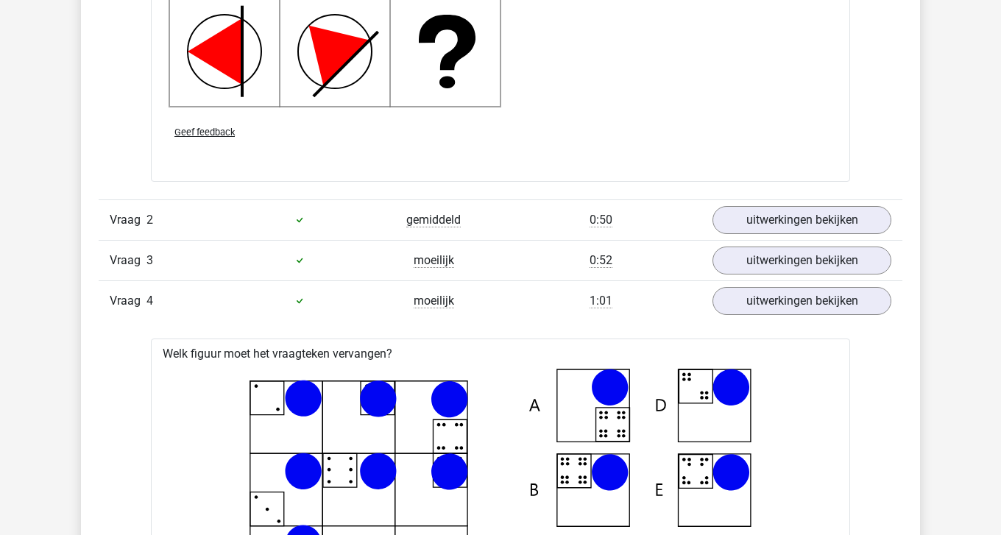
click at [802, 319] on div "Vraag 4 moeilijk 1:01 uitwerkingen bekijken" at bounding box center [501, 301] width 804 height 40
click at [803, 299] on link "uitwerkingen bekijken" at bounding box center [801, 301] width 205 height 32
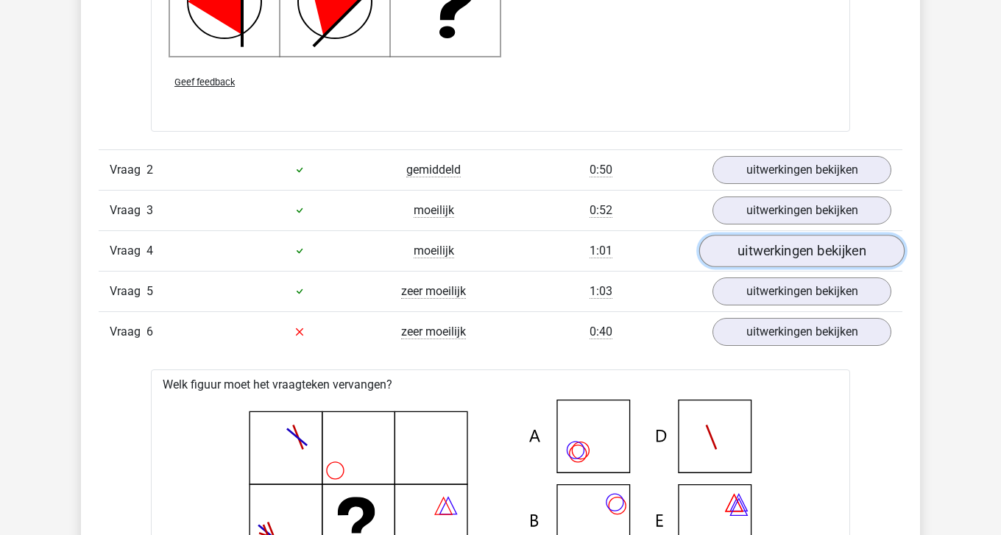
scroll to position [2135, 0]
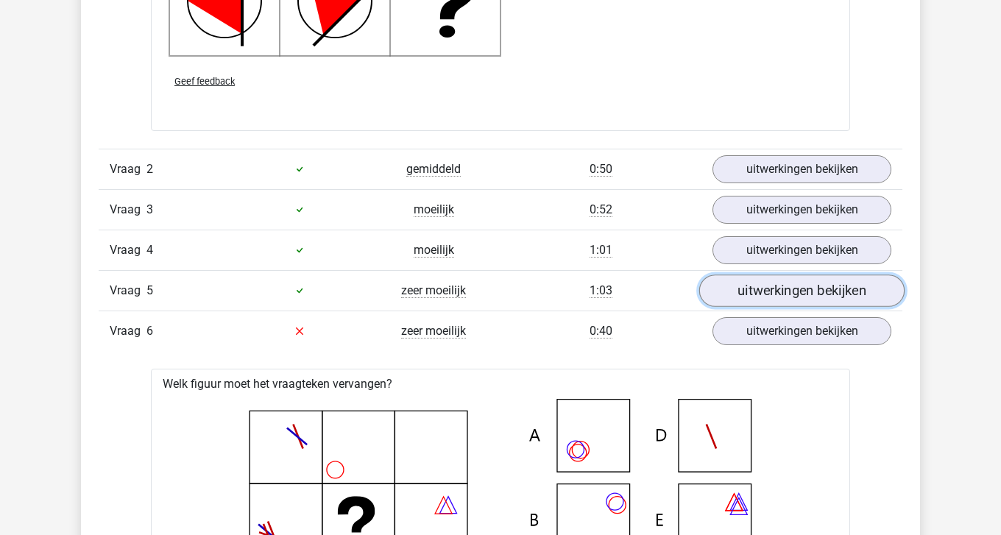
click at [803, 299] on link "uitwerkingen bekijken" at bounding box center [801, 291] width 205 height 32
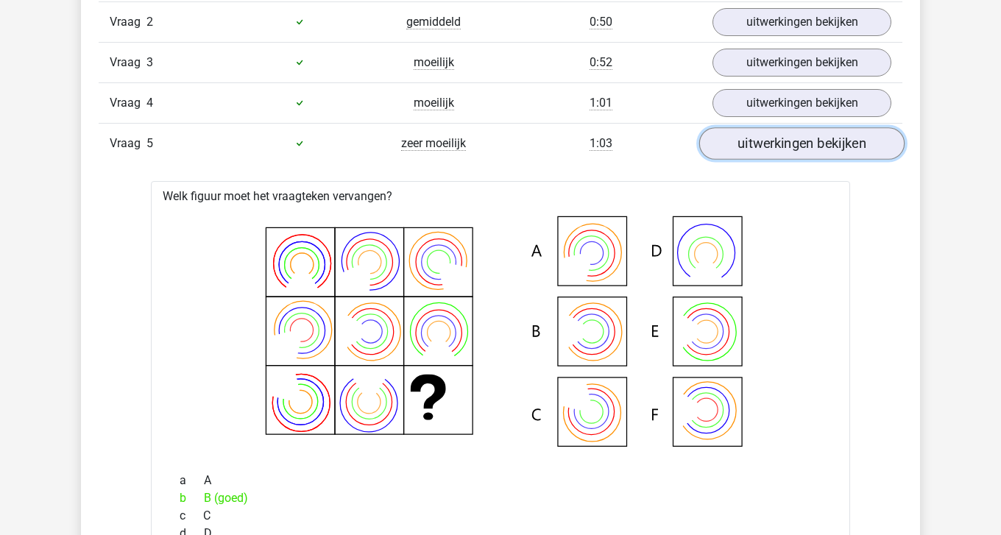
scroll to position [2281, 0]
